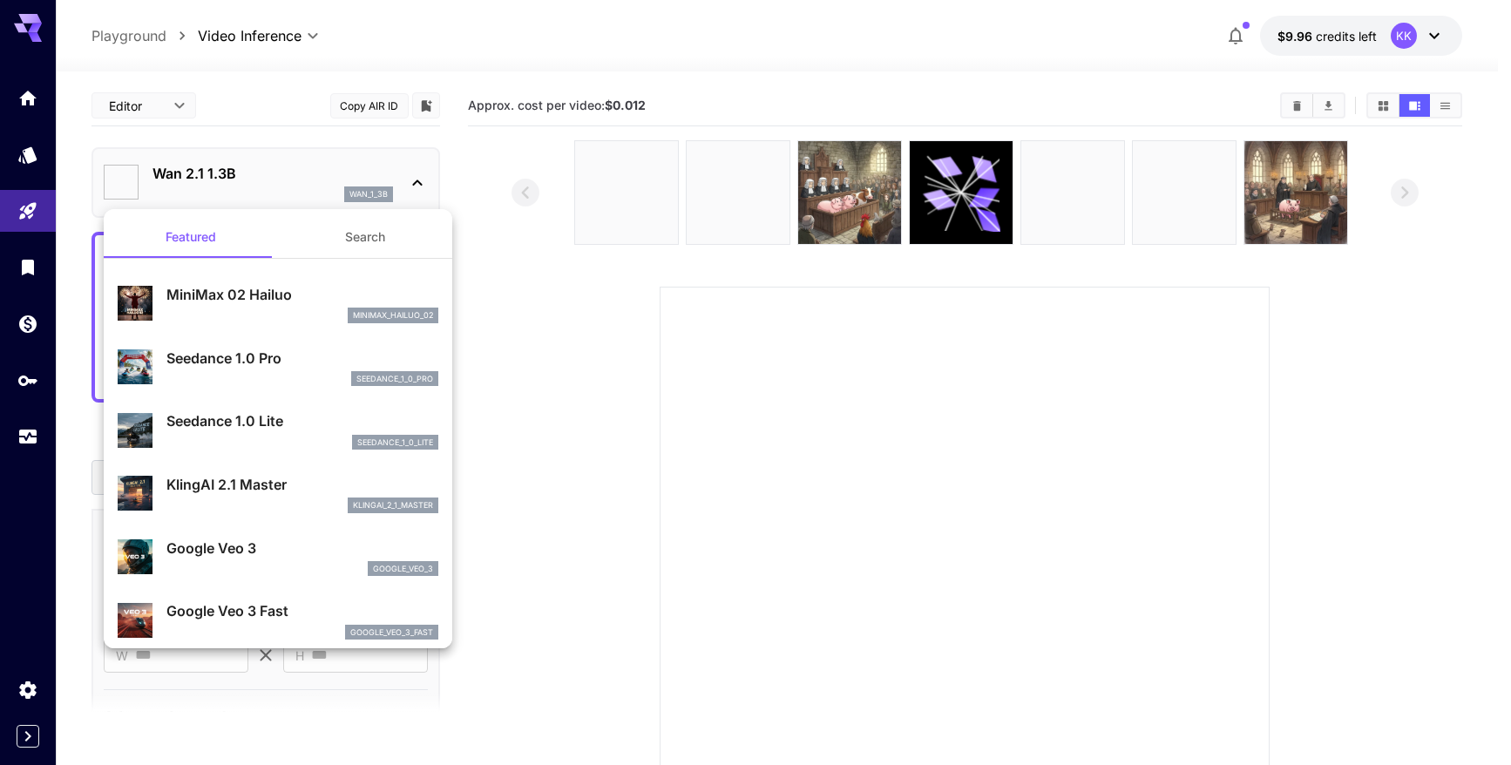
click at [22, 445] on div at bounding box center [755, 382] width 1511 height 765
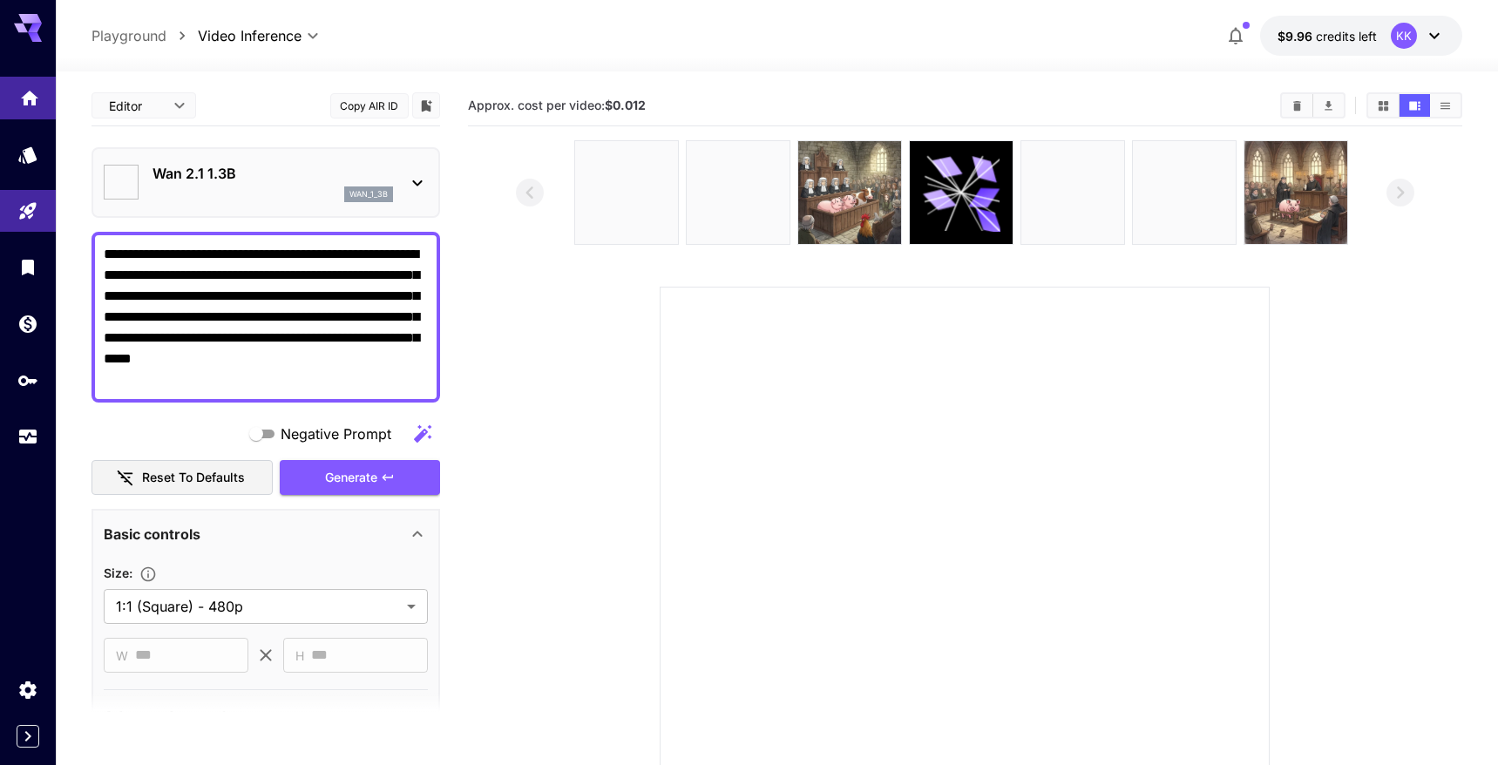
click at [14, 98] on link at bounding box center [28, 98] width 56 height 43
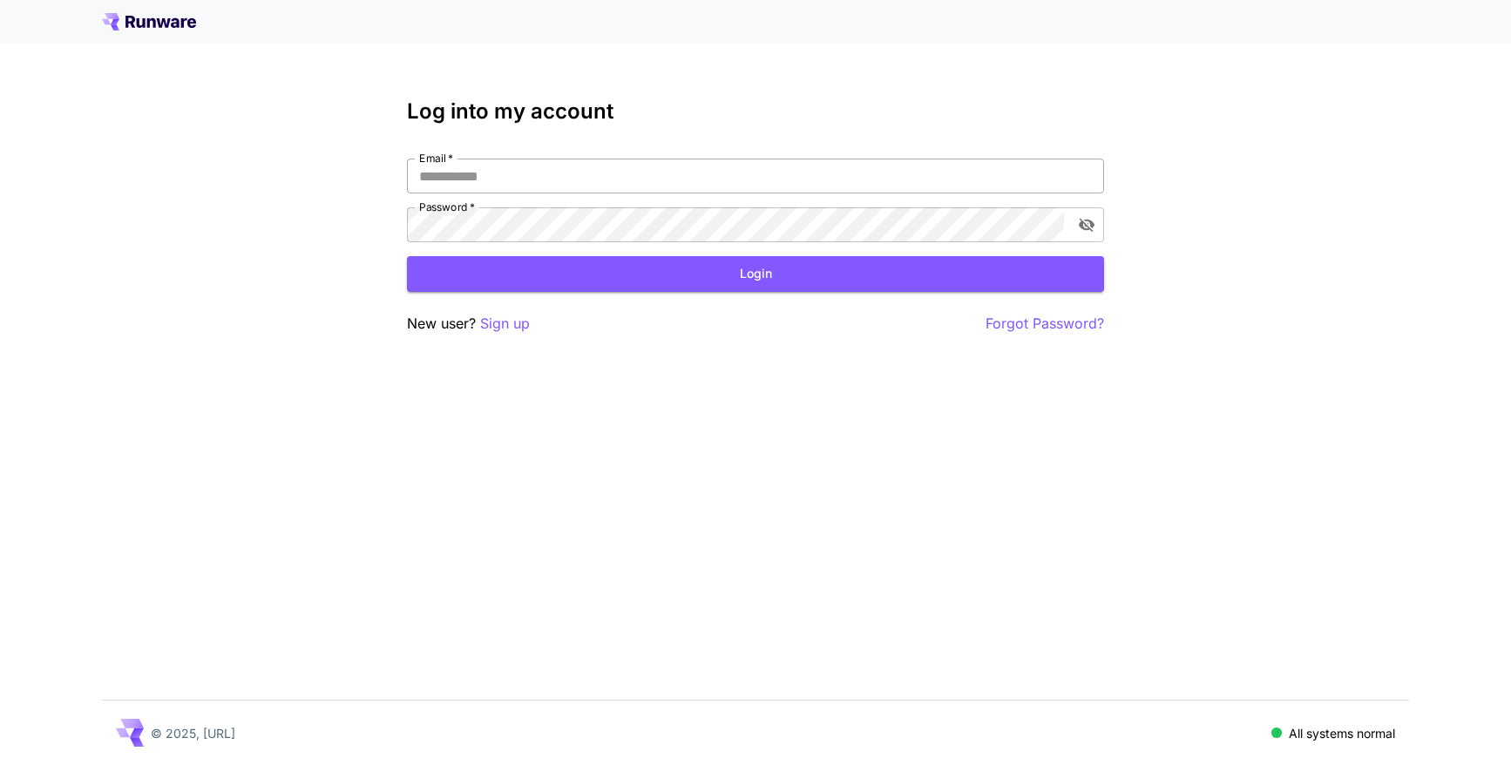
click at [838, 173] on input "Email   *" at bounding box center [755, 176] width 697 height 35
type input "**********"
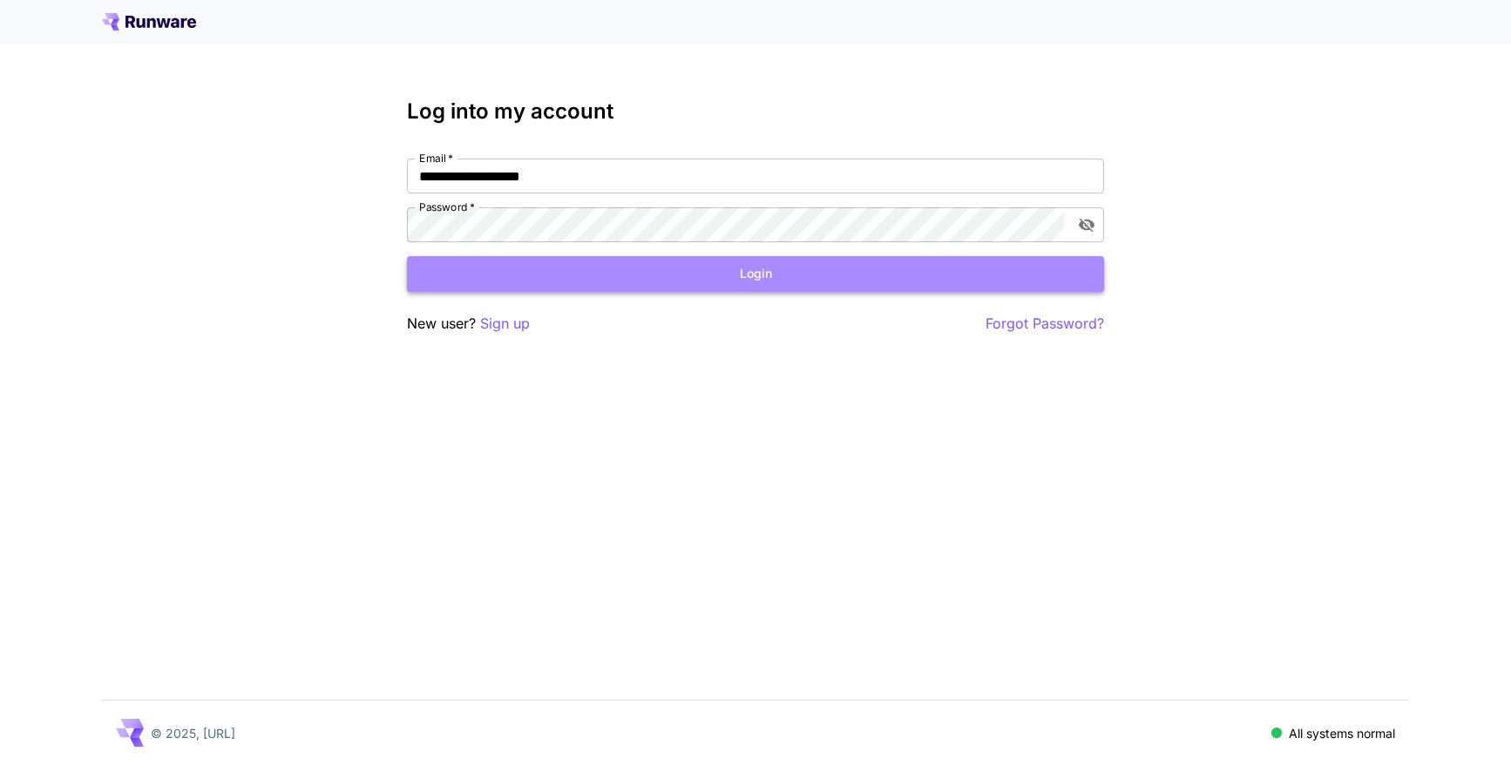
click at [729, 265] on button "Login" at bounding box center [755, 274] width 697 height 36
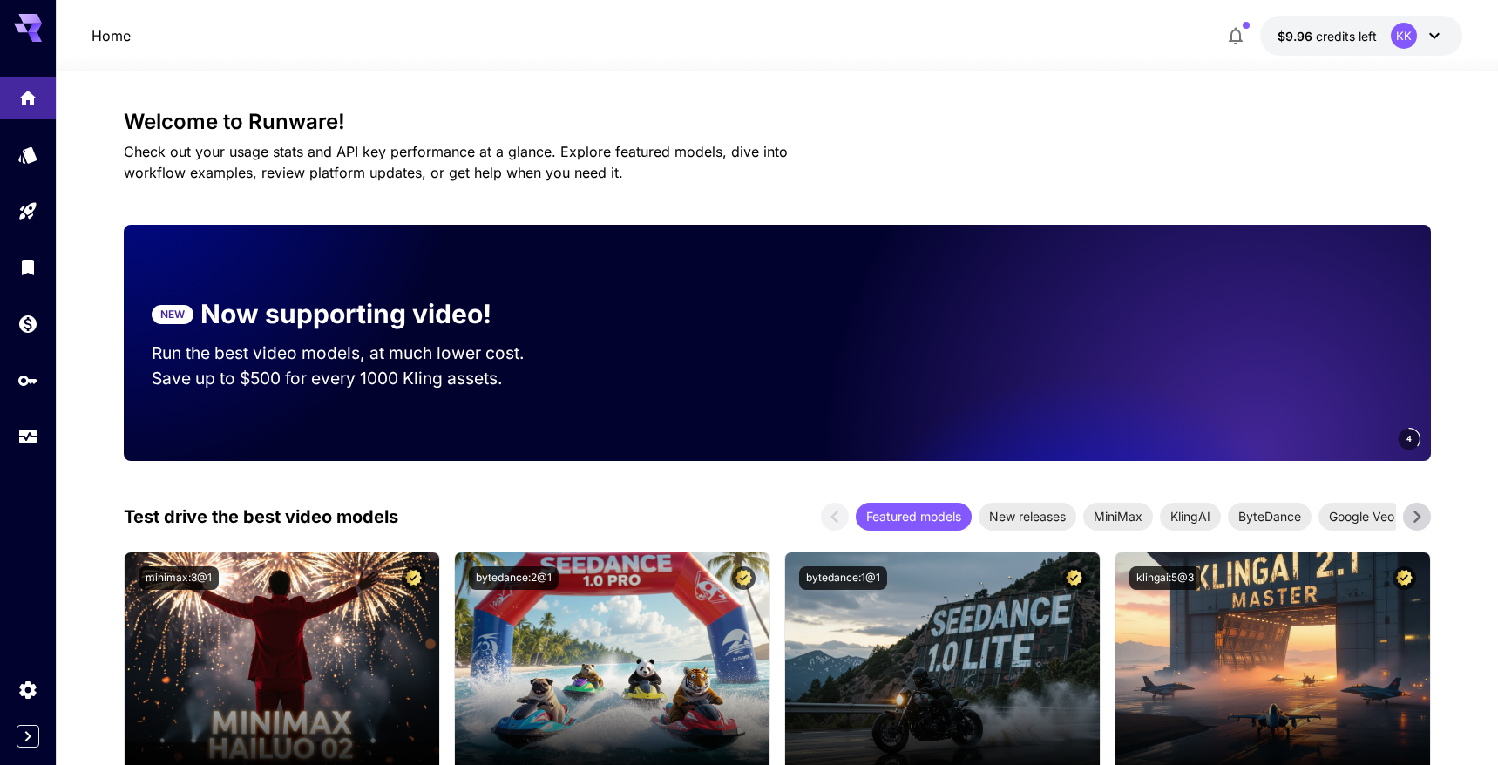
click at [1442, 37] on icon at bounding box center [1434, 35] width 21 height 21
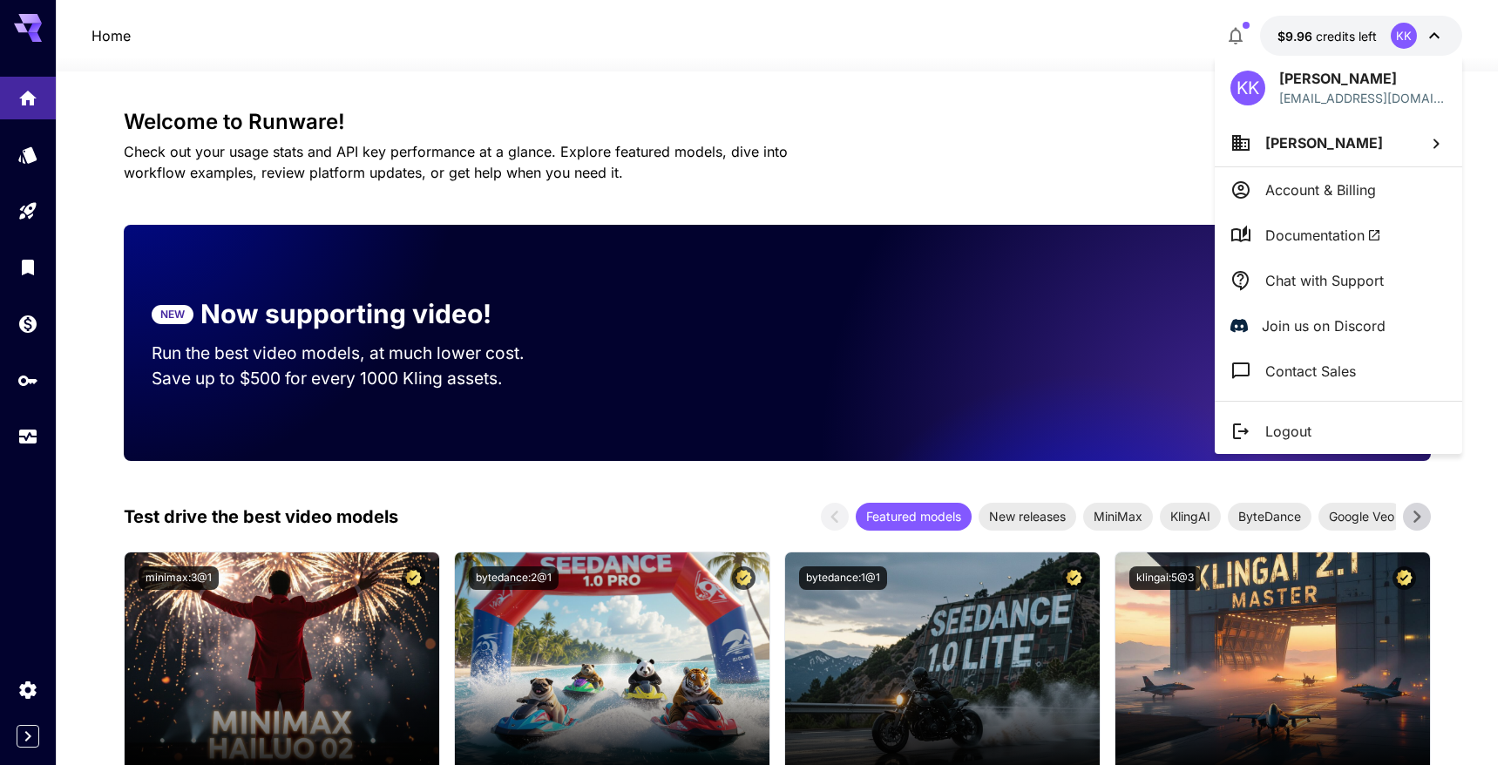
click at [1298, 235] on span "Documentation" at bounding box center [1324, 235] width 116 height 21
